Goal: Task Accomplishment & Management: Use online tool/utility

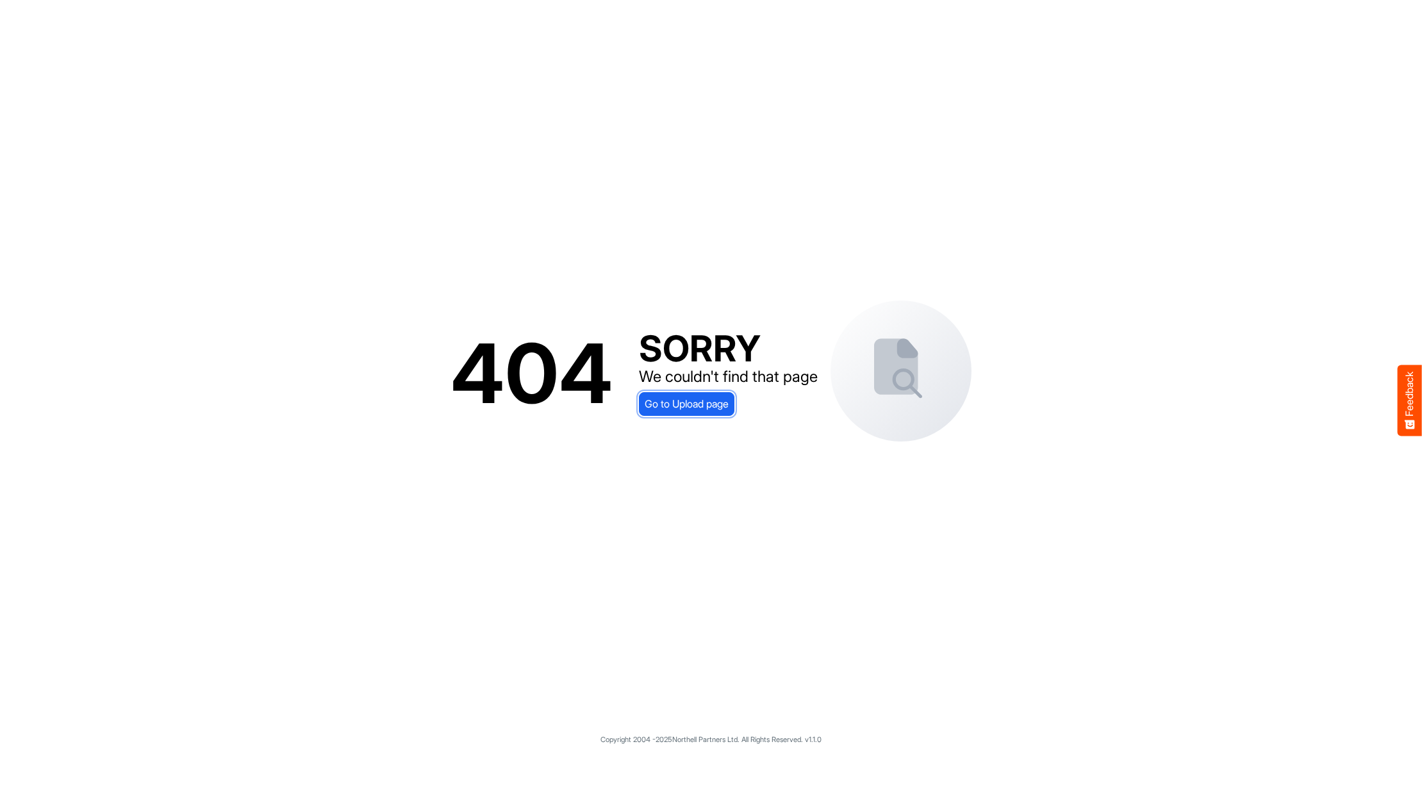
click at [713, 409] on span "Go to Upload page" at bounding box center [687, 403] width 84 height 17
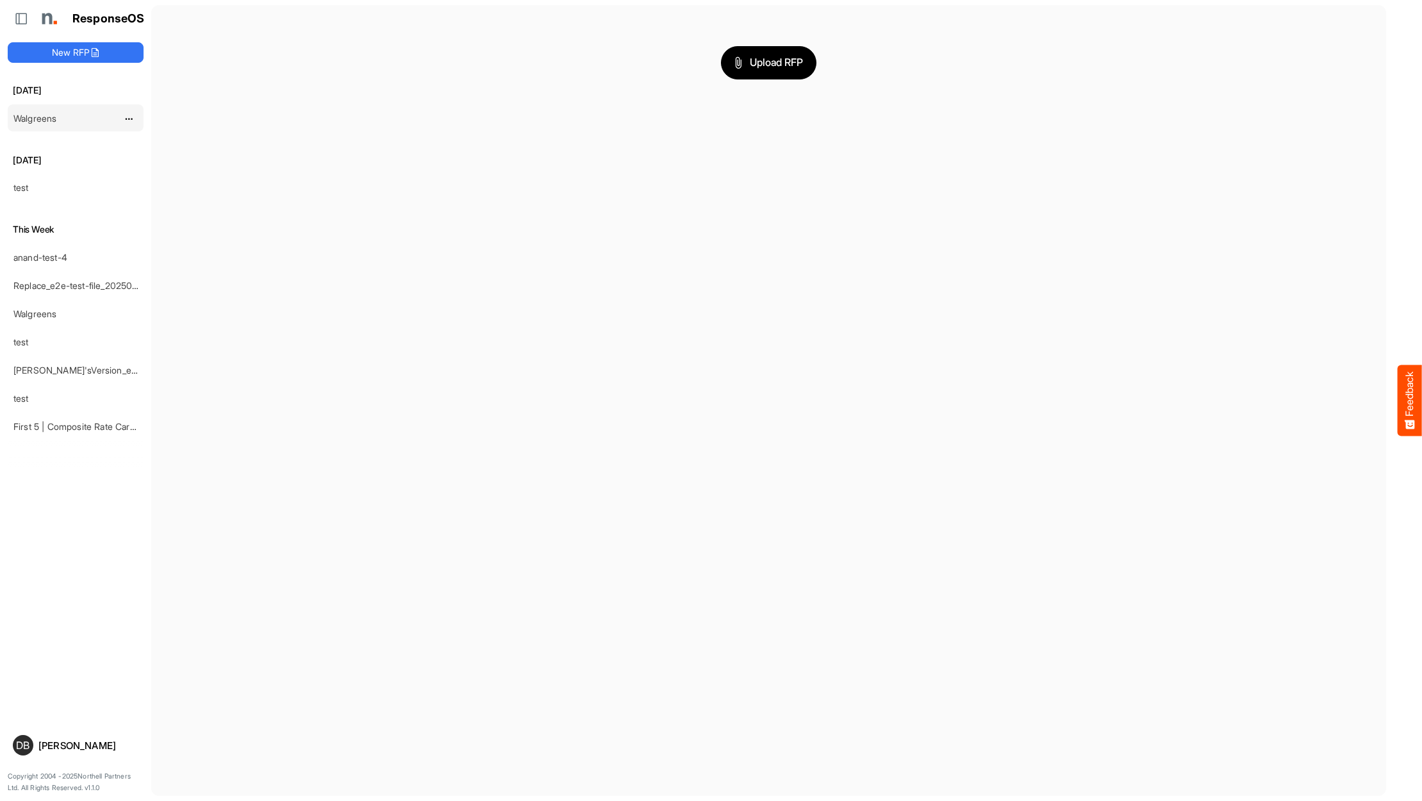
click at [92, 121] on div "Walgreens" at bounding box center [65, 118] width 114 height 26
click at [40, 119] on link "Walgreens" at bounding box center [34, 118] width 43 height 11
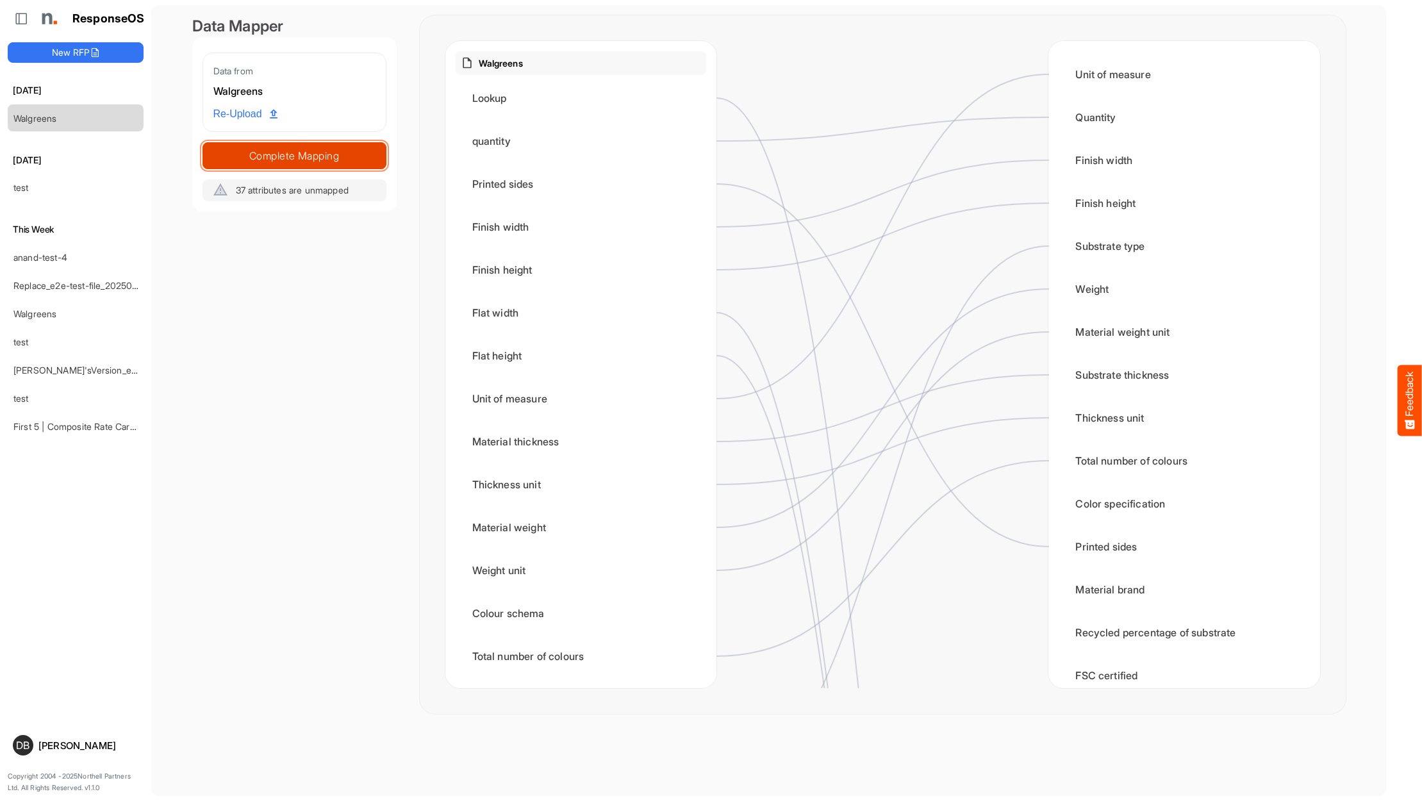
click at [329, 153] on span "Complete Mapping" at bounding box center [294, 156] width 183 height 18
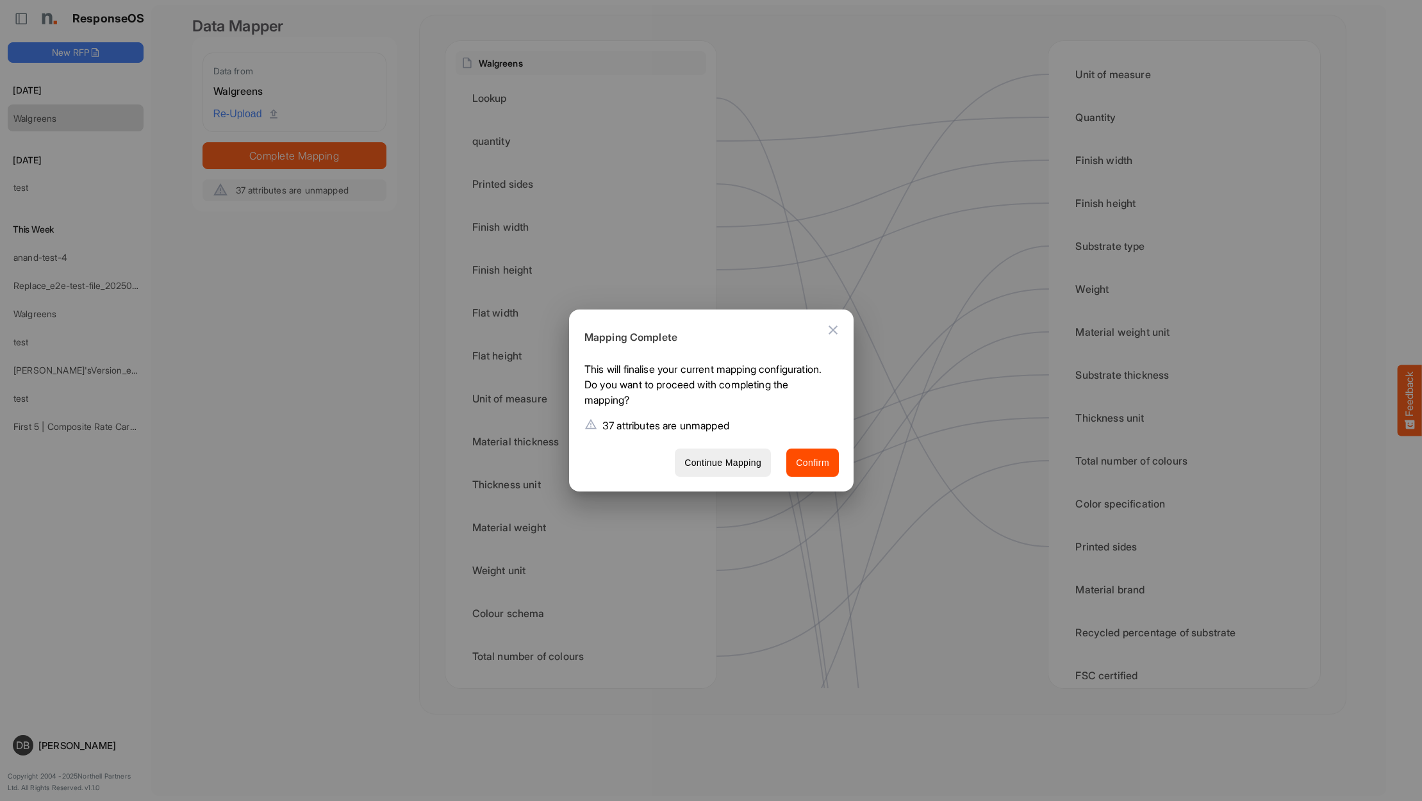
click at [816, 463] on span "Confirm" at bounding box center [812, 463] width 33 height 16
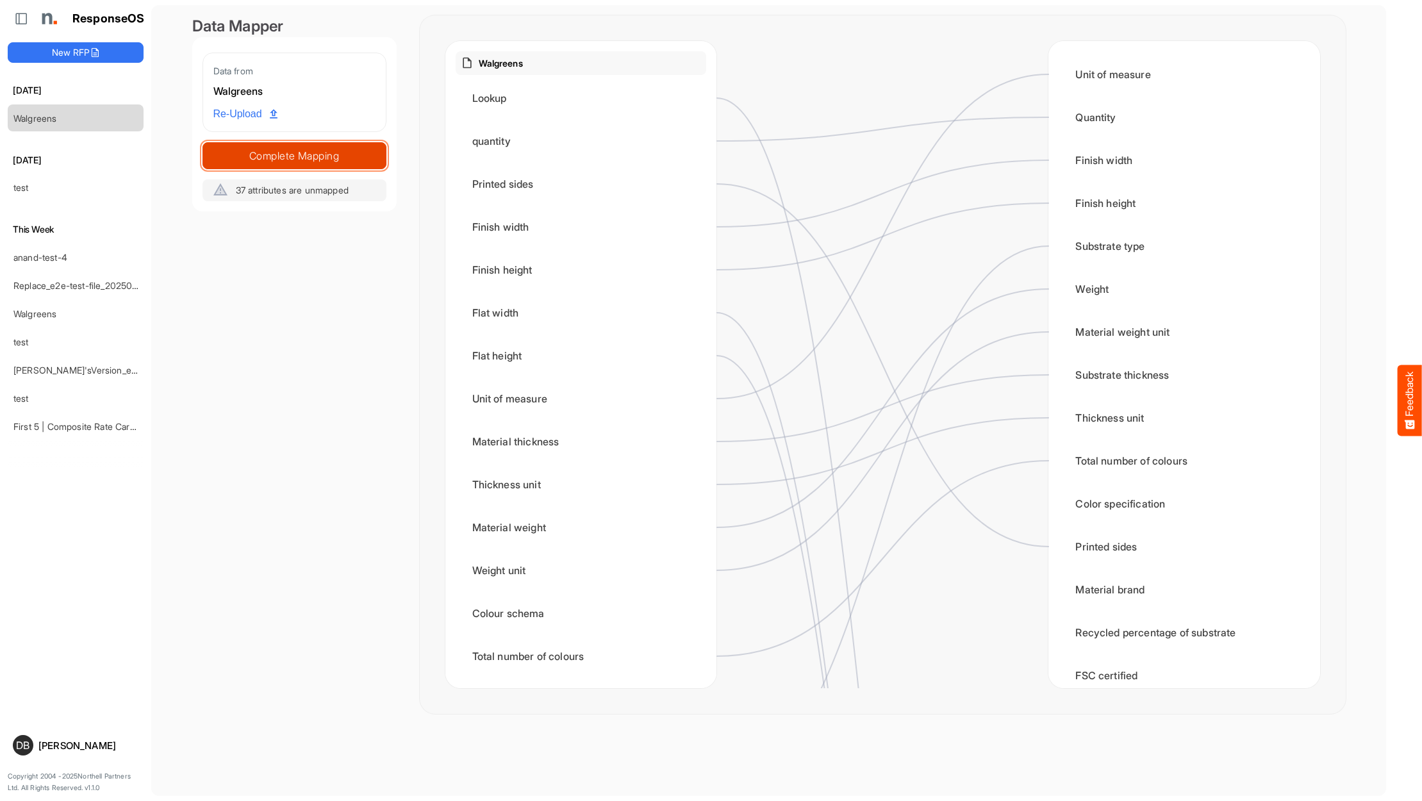
click at [357, 156] on span "Complete Mapping" at bounding box center [294, 156] width 183 height 18
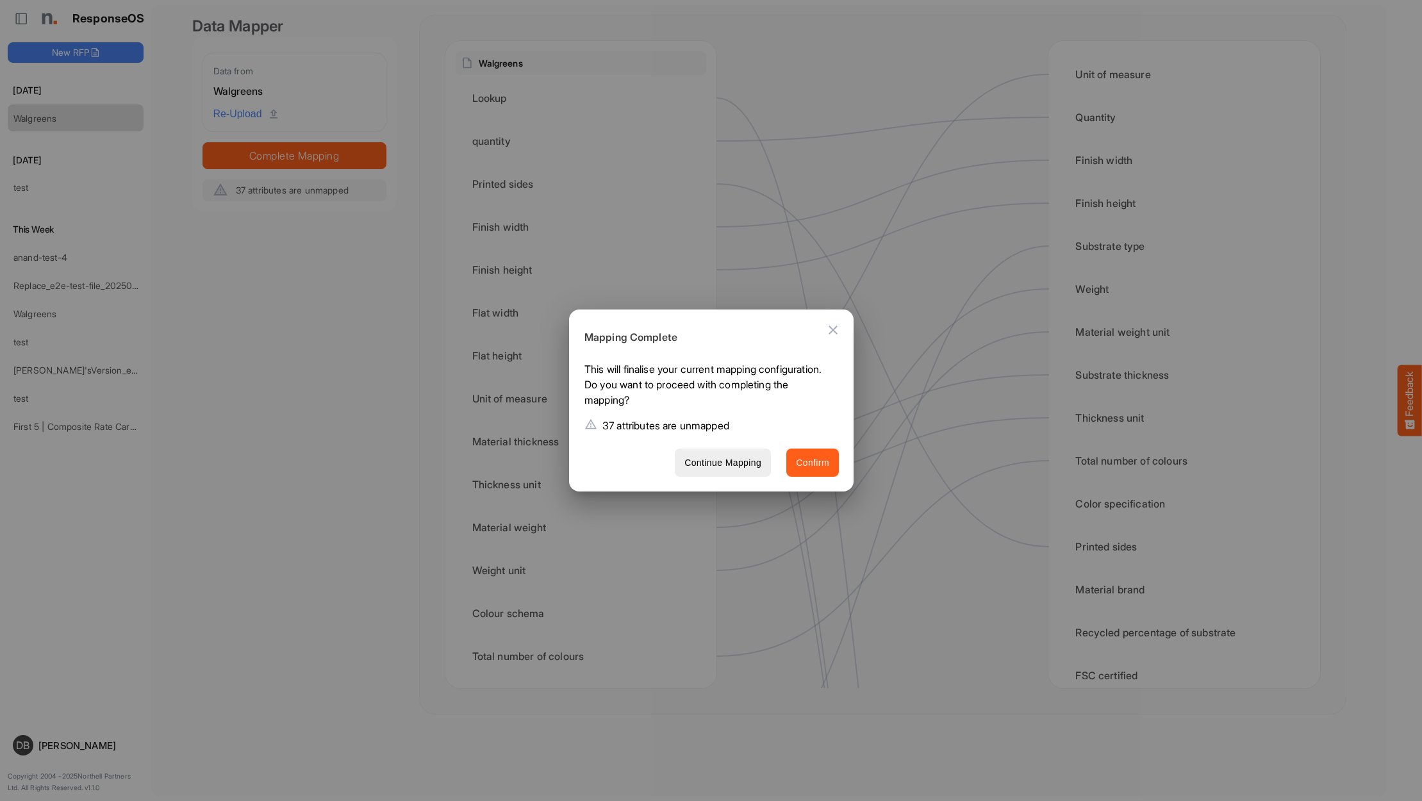
click at [818, 465] on span "Confirm" at bounding box center [812, 463] width 33 height 16
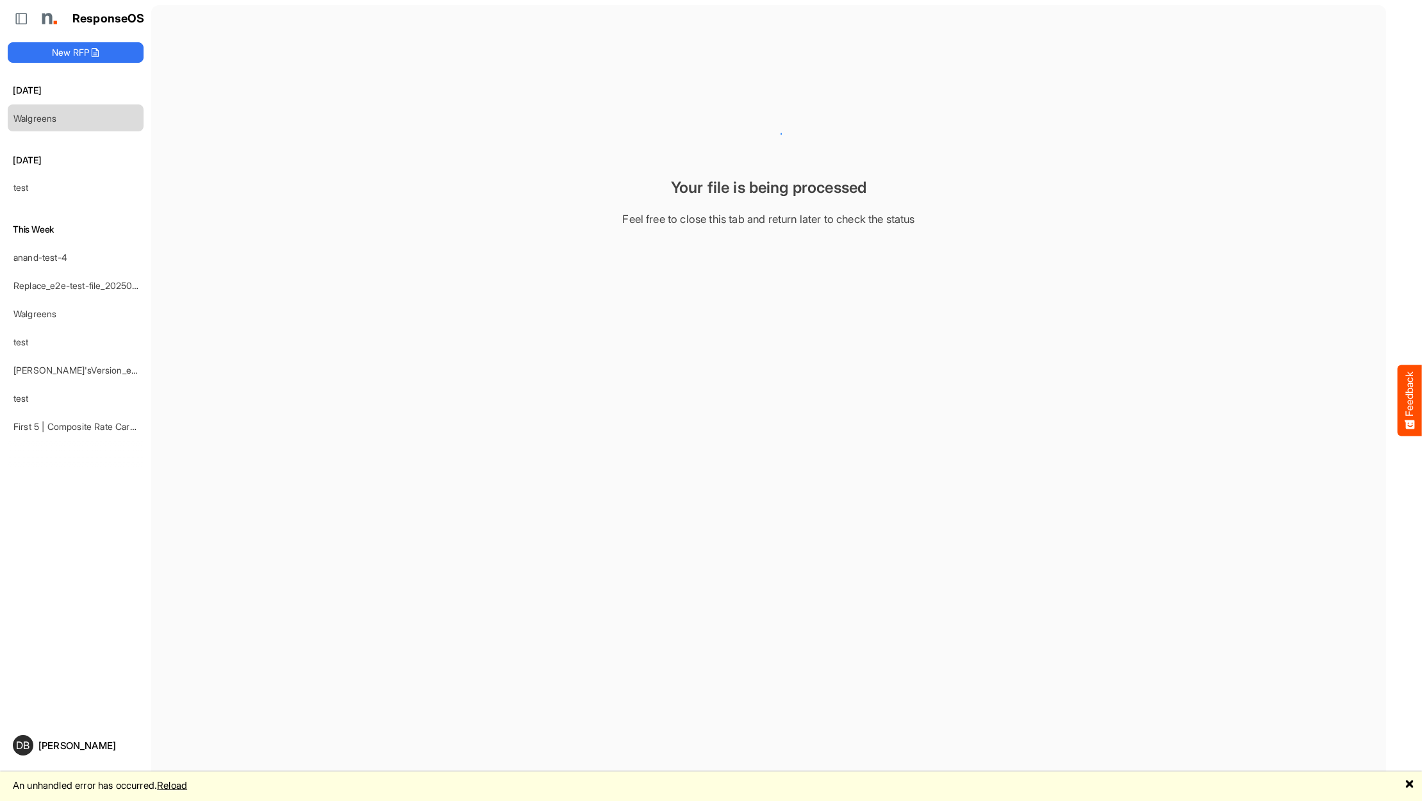
click at [183, 786] on link "Reload" at bounding box center [172, 785] width 30 height 12
